Goal: Information Seeking & Learning: Check status

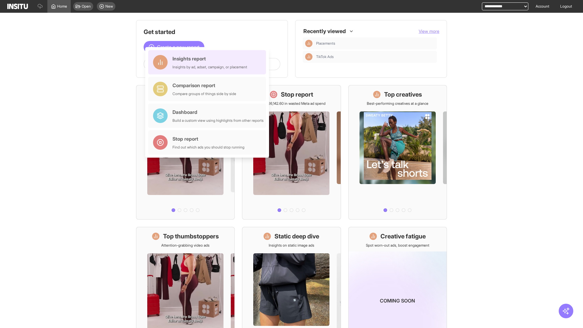
click at [208, 62] on div "Insights report Insights by ad, adset, campaign, or placement" at bounding box center [209, 62] width 75 height 15
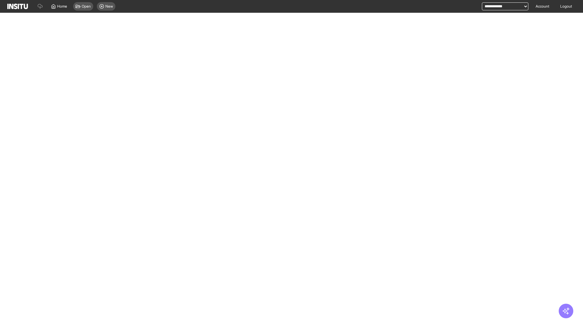
select select "**"
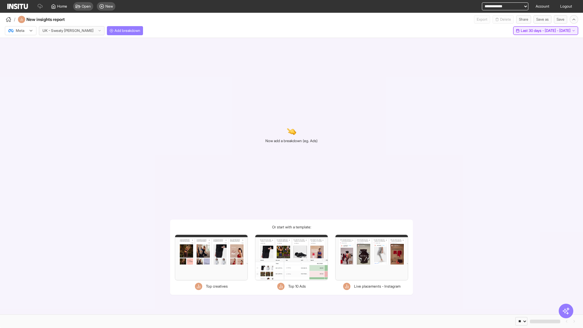
click at [532, 31] on span "Last 30 days - [DATE] - [DATE]" at bounding box center [545, 30] width 50 height 5
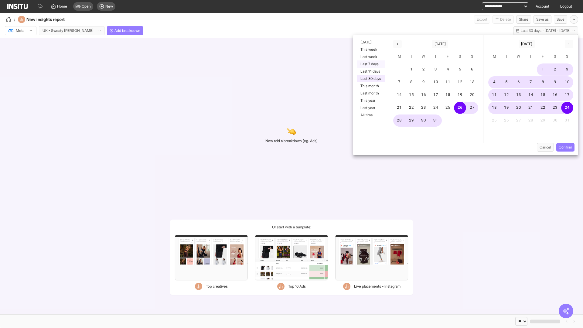
click at [370, 64] on button "Last 7 days" at bounding box center [371, 63] width 28 height 7
